Goal: Transaction & Acquisition: Purchase product/service

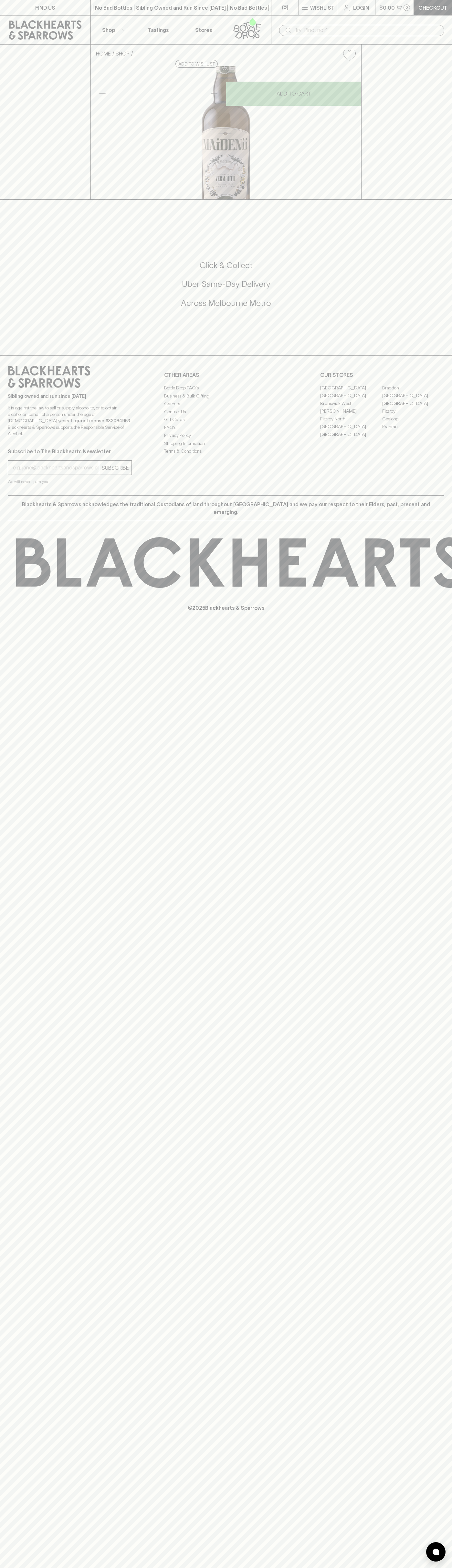
click at [62, 25] on icon at bounding box center [45, 30] width 72 height 19
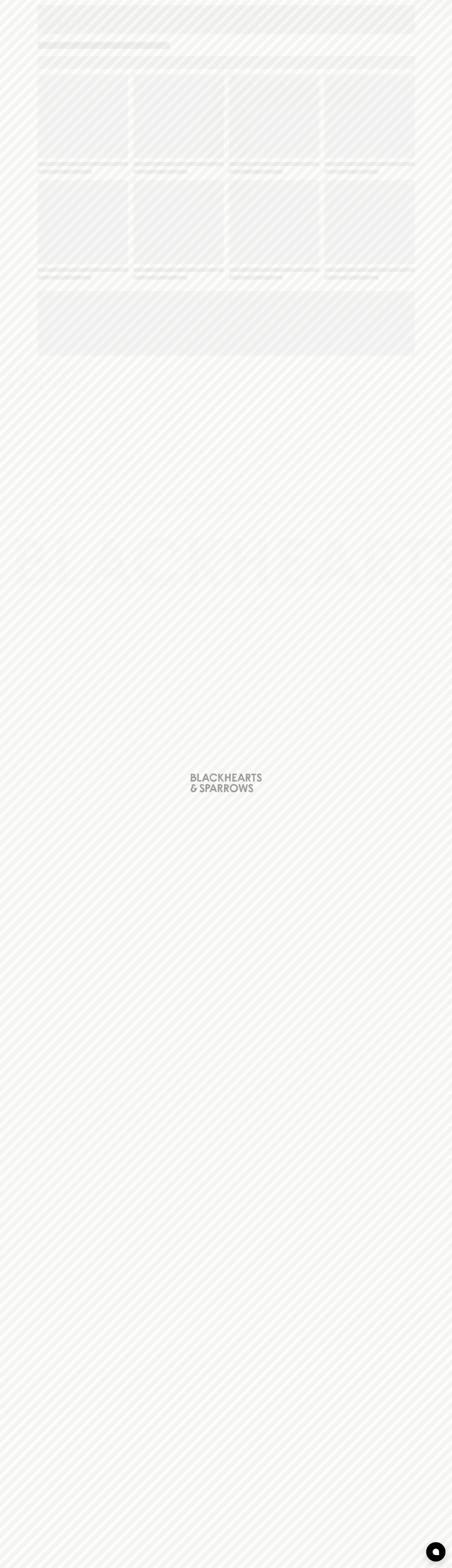
click at [440, 596] on div "Loading" at bounding box center [226, 784] width 452 height 1568
click at [291, 1567] on html "FIND US | No Bad Bottles | Sibling Owned and Run Since [DATE] | No Bad Bottles …" at bounding box center [226, 784] width 452 height 1568
click at [2, 601] on div "Loading" at bounding box center [226, 784] width 452 height 1568
